Goal: Browse casually: Explore the website without a specific task or goal

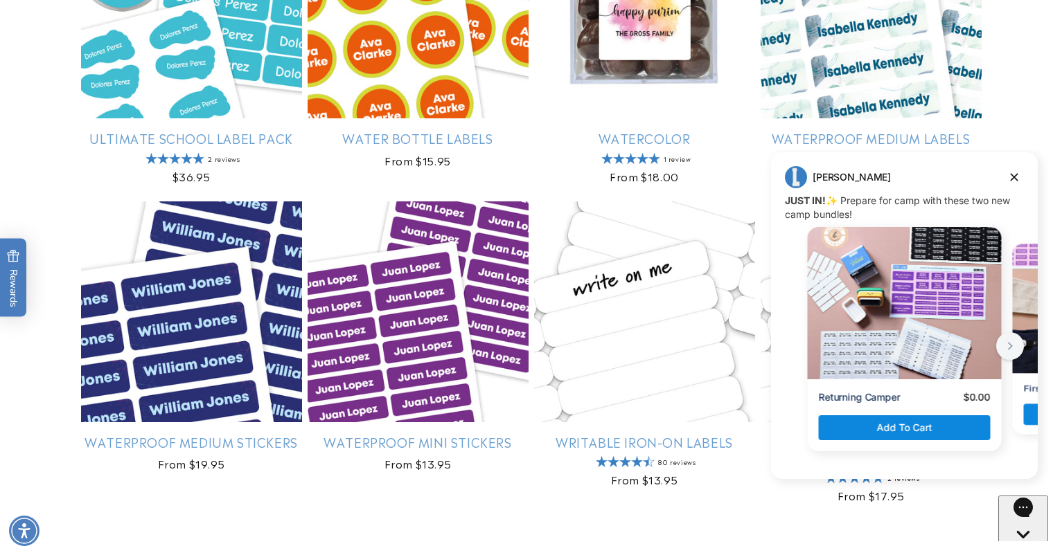
scroll to position [1291, 0]
